Goal: Find specific page/section: Find specific page/section

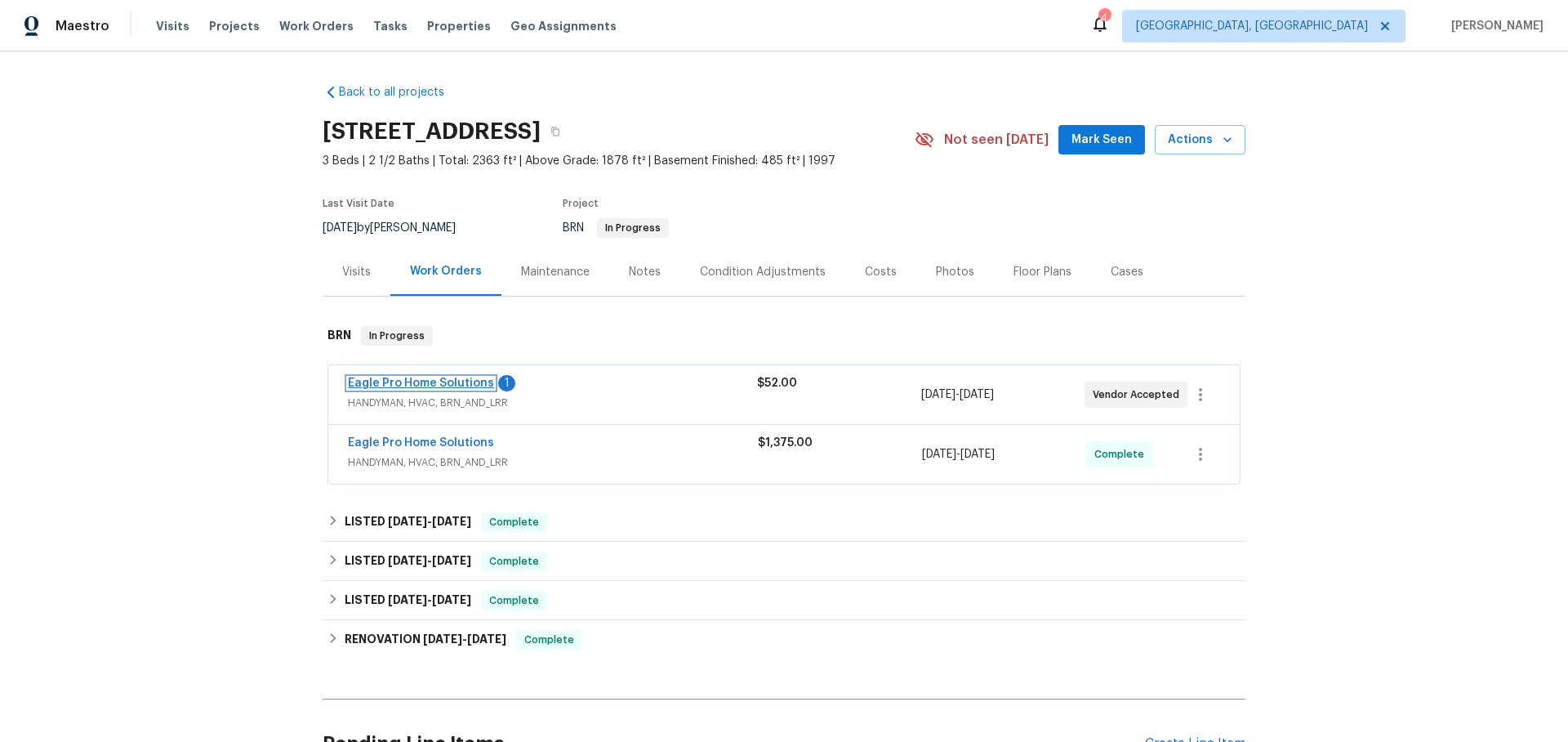
click at [377, 381] on link "Eagle Pro Home Solutions" at bounding box center [420, 383] width 146 height 11
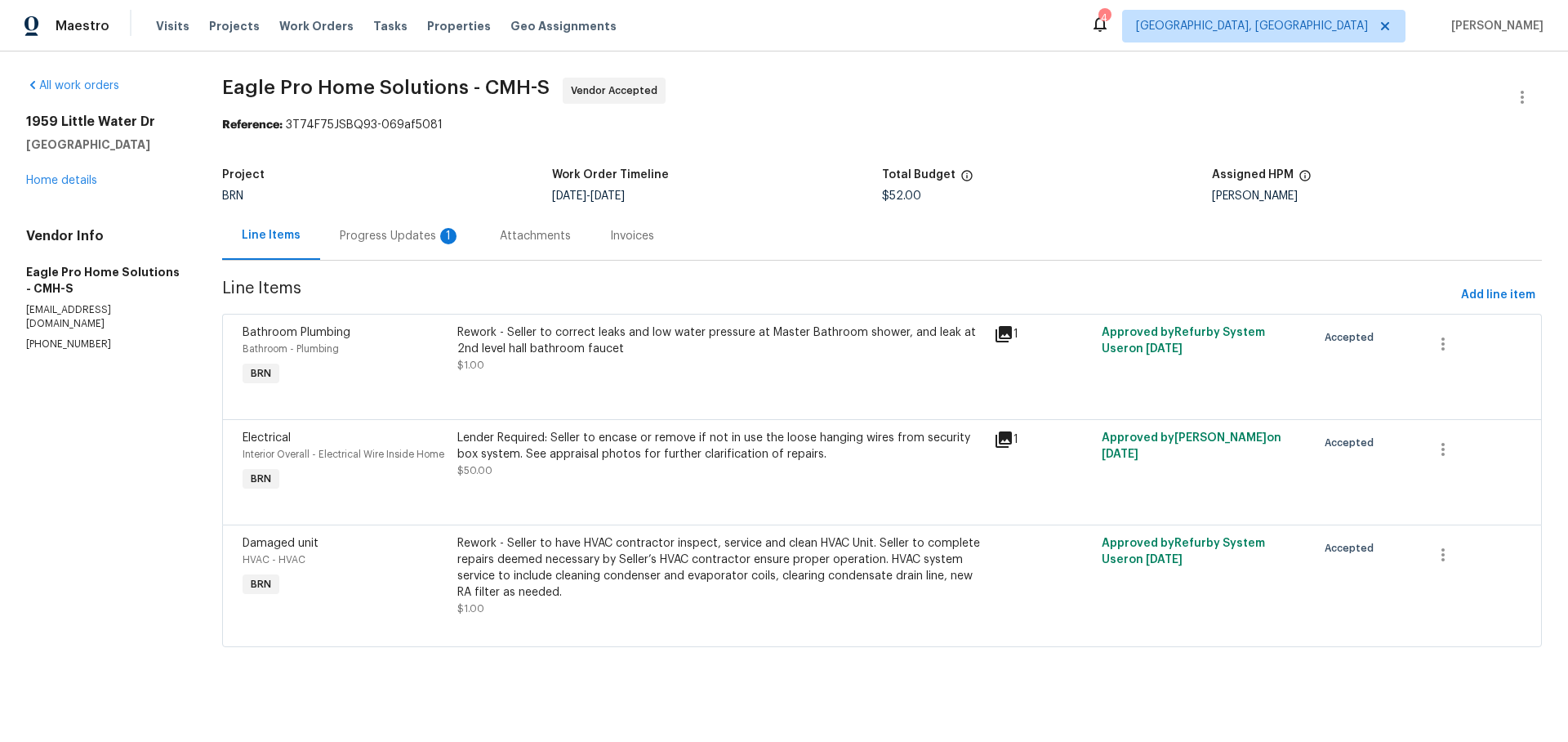
click at [432, 234] on div "Progress Updates 1" at bounding box center [400, 236] width 121 height 17
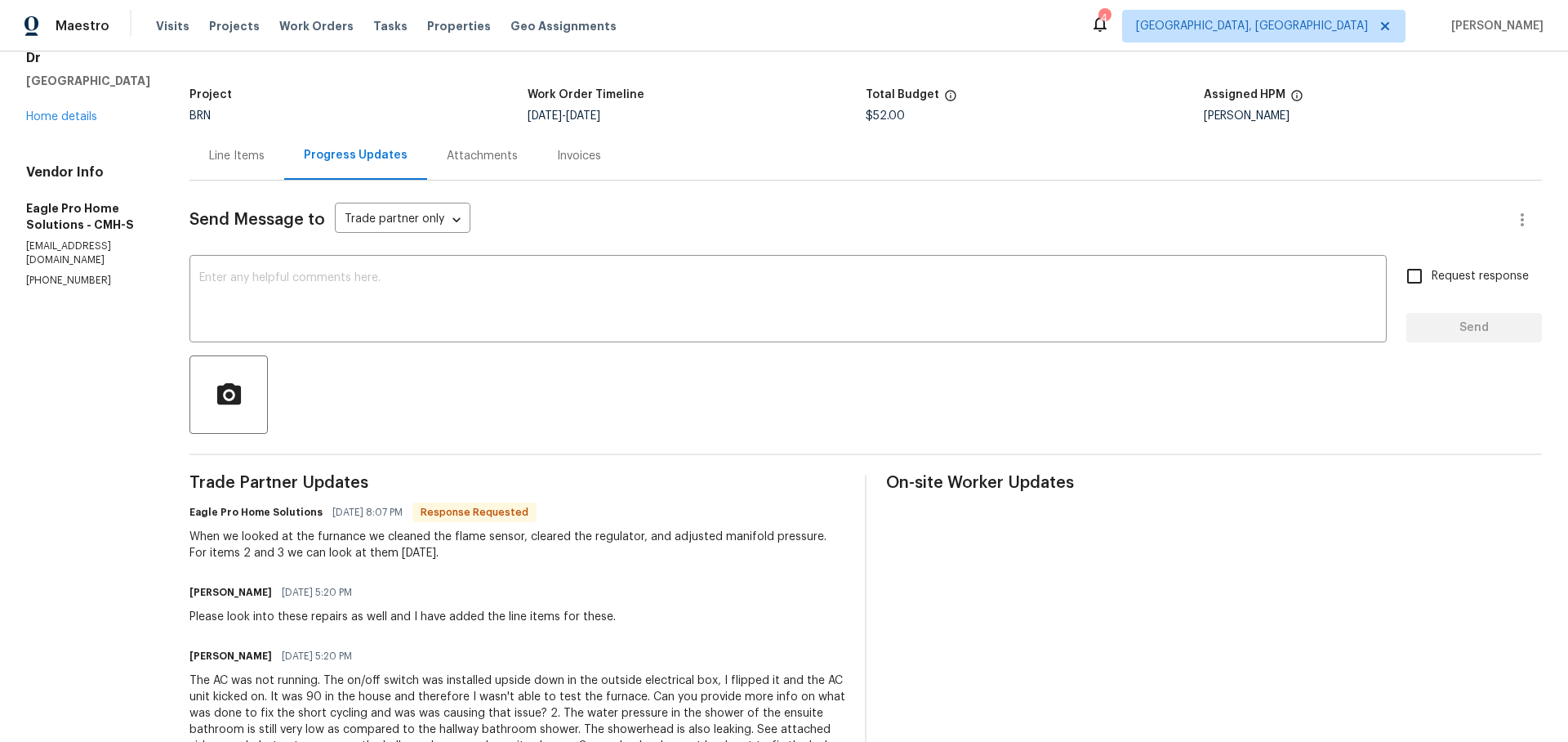
scroll to position [81, 0]
click at [264, 148] on div "Line Items" at bounding box center [236, 155] width 55 height 17
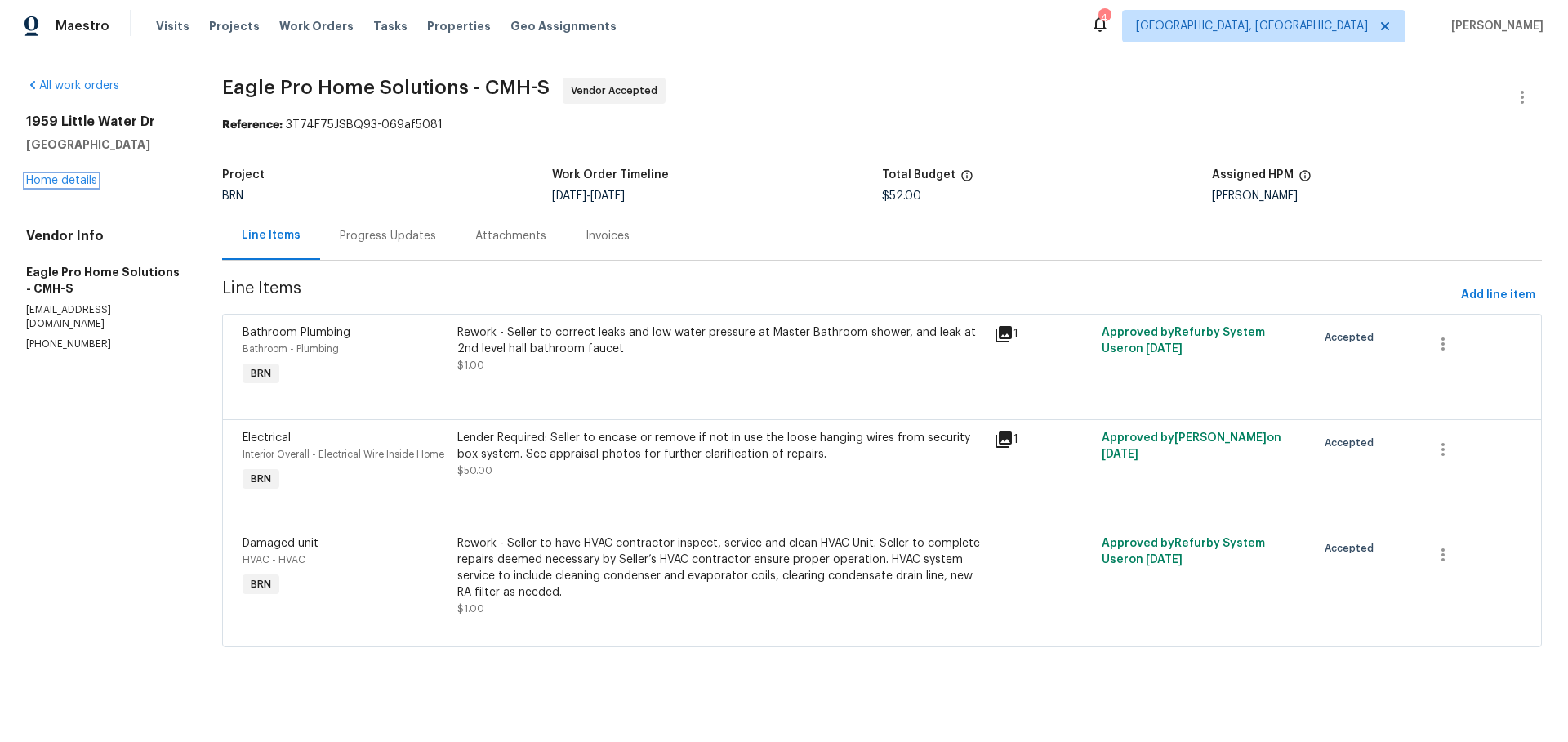
click at [85, 183] on link "Home details" at bounding box center [61, 180] width 71 height 11
